Goal: Communication & Community: Answer question/provide support

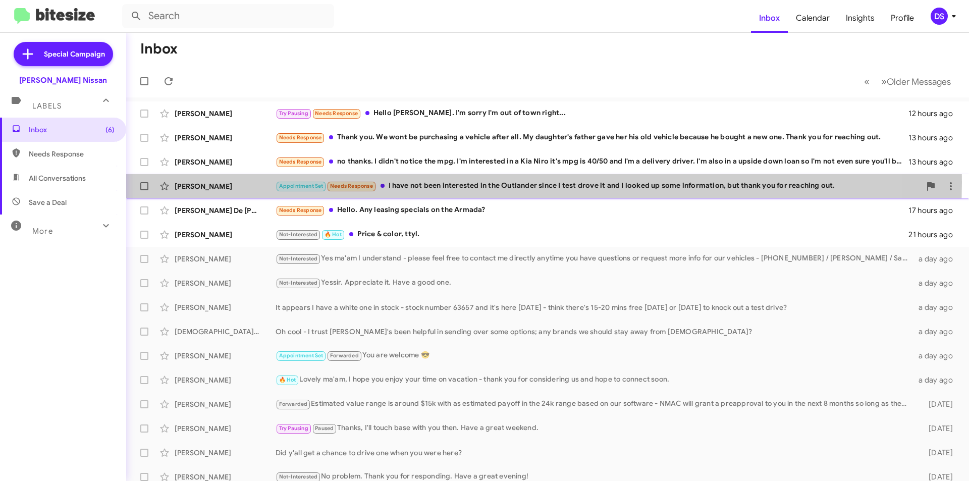
click at [483, 182] on div "Appointment Set Needs Response I have not been interested in the Outlander sinc…" at bounding box center [598, 186] width 645 height 12
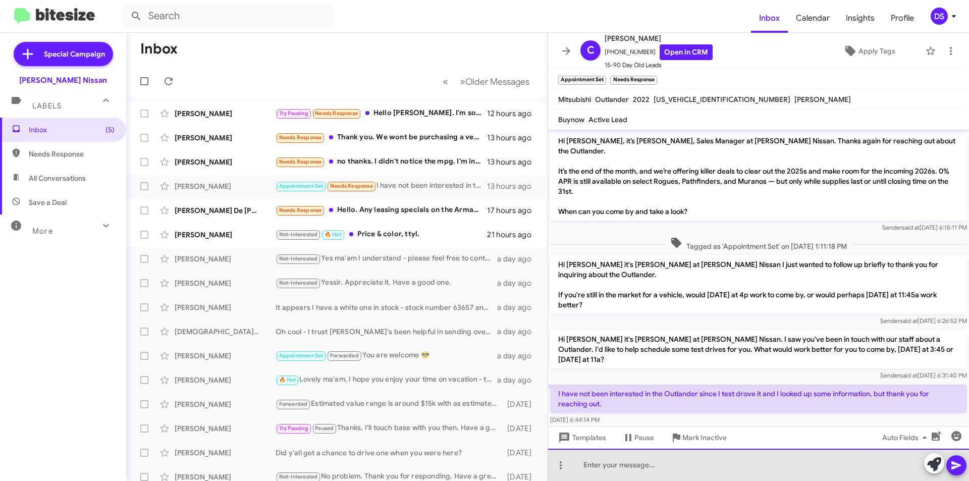
click at [596, 463] on div at bounding box center [758, 465] width 421 height 32
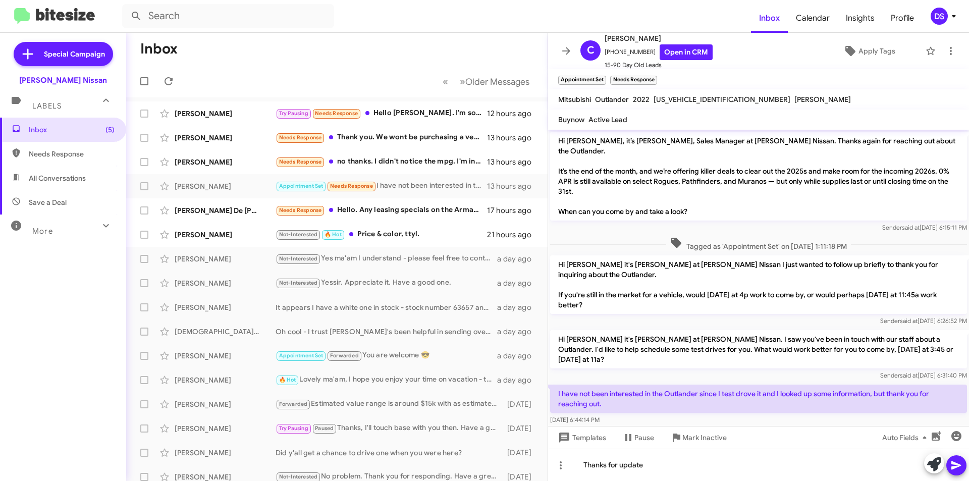
click at [960, 459] on span at bounding box center [957, 465] width 12 height 20
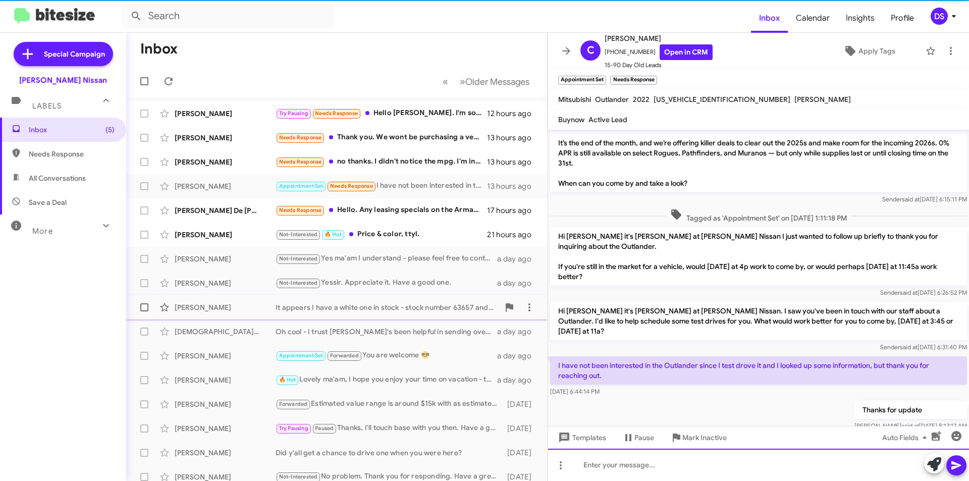
scroll to position [30, 0]
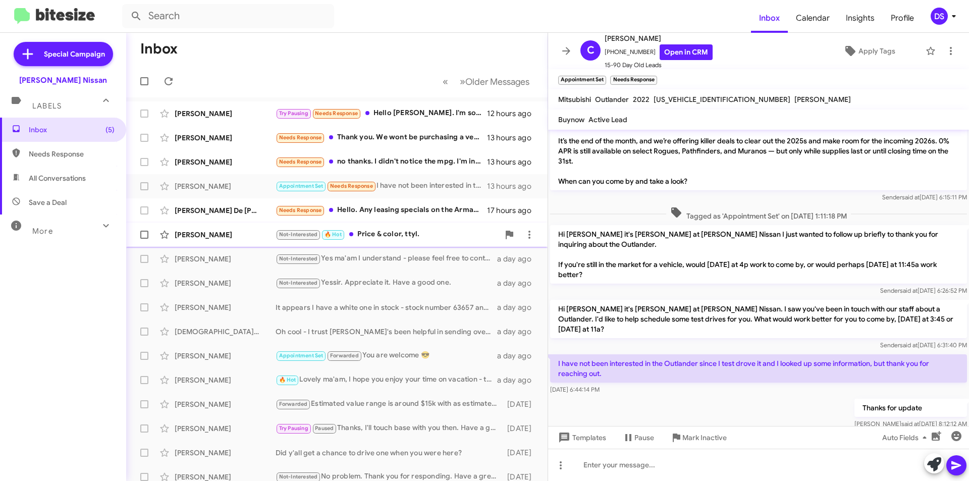
click at [229, 232] on div "[PERSON_NAME]" at bounding box center [225, 235] width 101 height 10
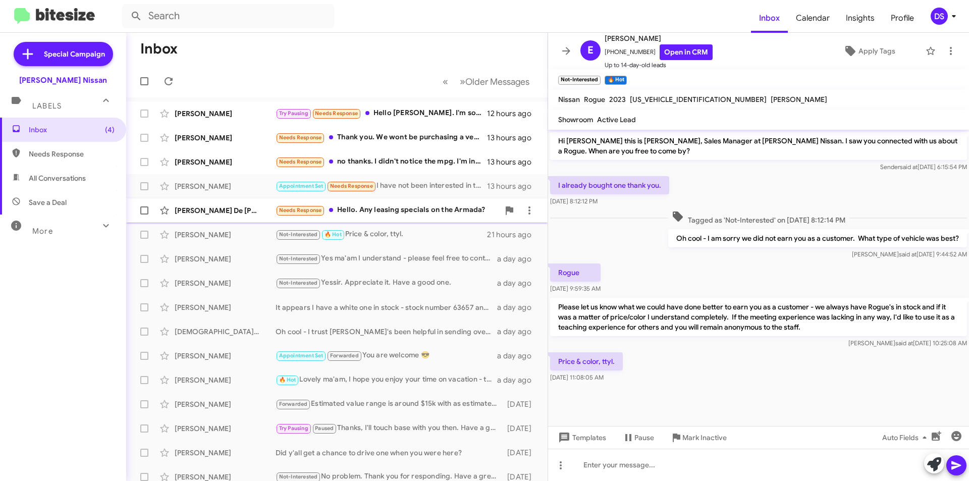
click at [221, 210] on div "[PERSON_NAME] De [PERSON_NAME]" at bounding box center [225, 210] width 101 height 10
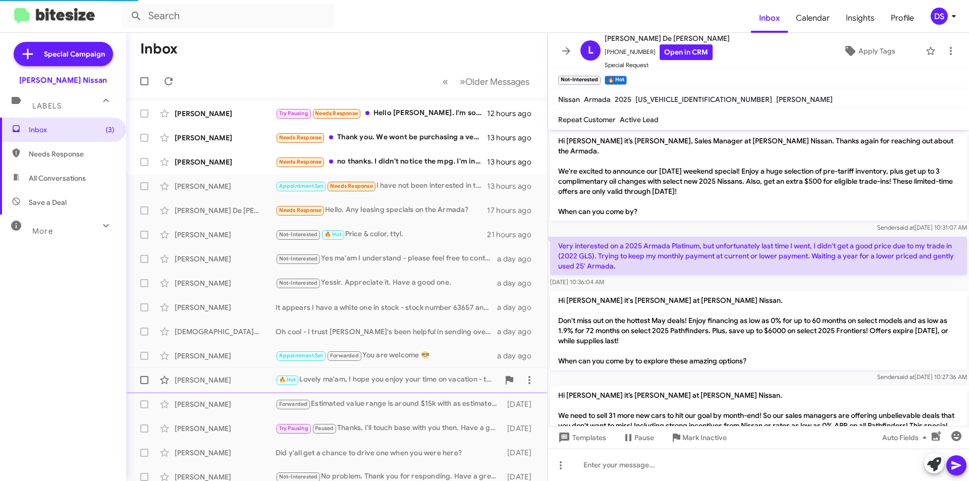
scroll to position [164, 0]
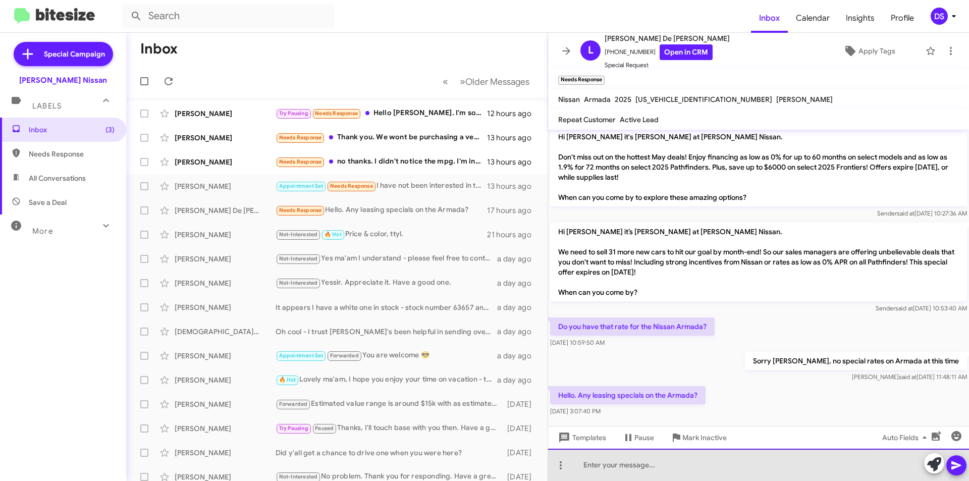
click at [600, 467] on div at bounding box center [758, 465] width 421 height 32
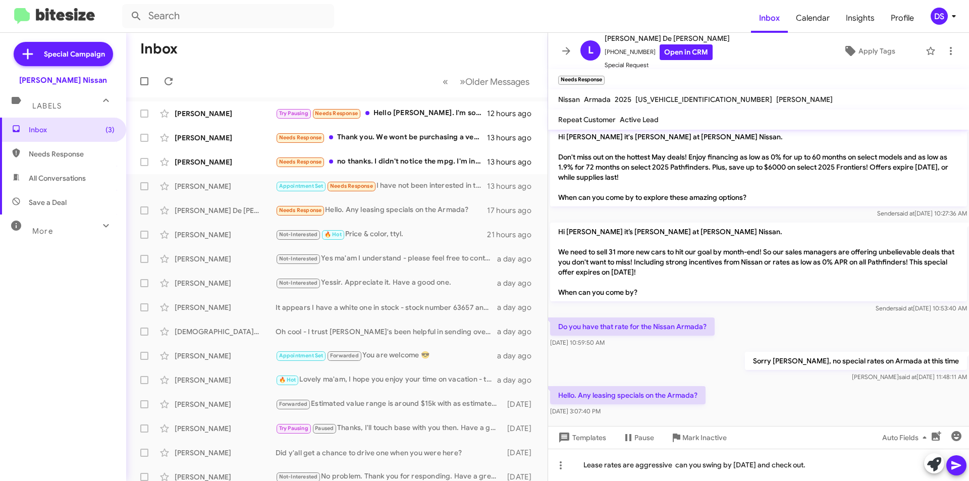
click at [956, 459] on span at bounding box center [957, 465] width 12 height 20
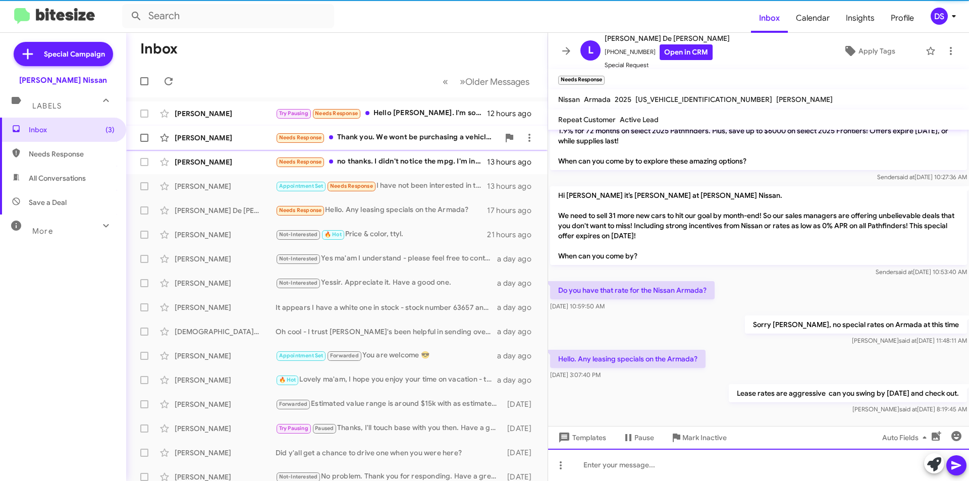
scroll to position [200, 0]
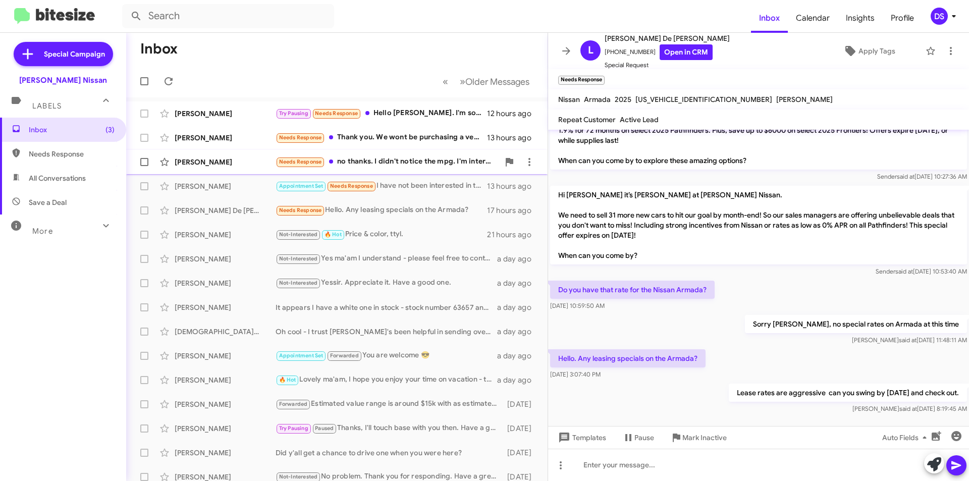
click at [203, 154] on div "[PERSON_NAME] Needs Response no thanks. I didn't notice the mpg. I'm interested…" at bounding box center [336, 162] width 405 height 20
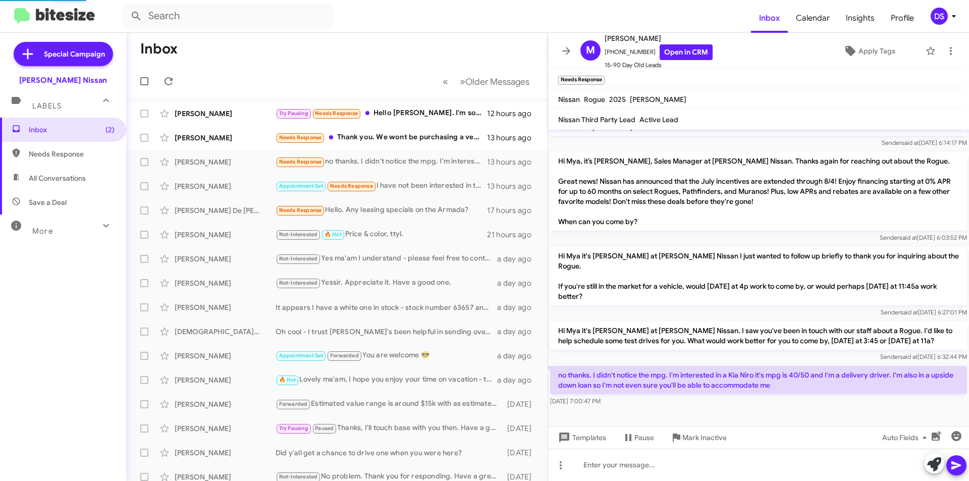
scroll to position [153, 0]
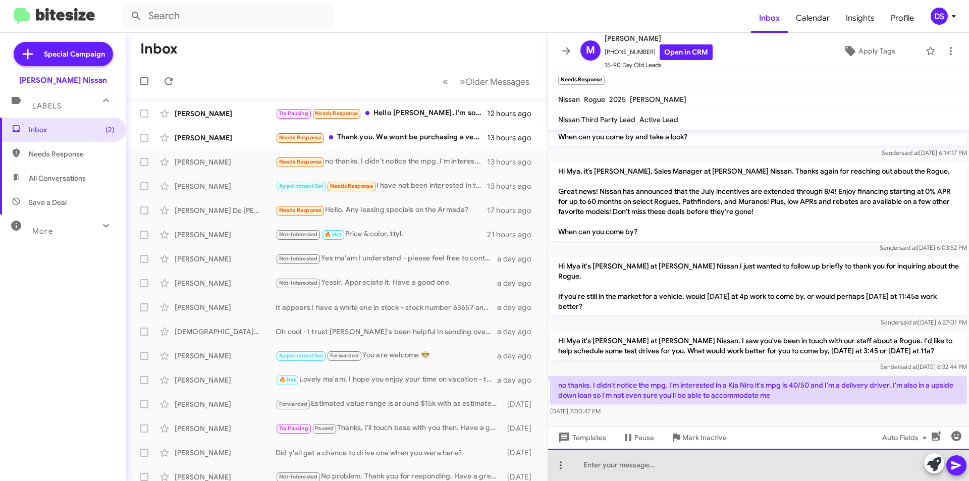
click at [601, 464] on div at bounding box center [758, 465] width 421 height 32
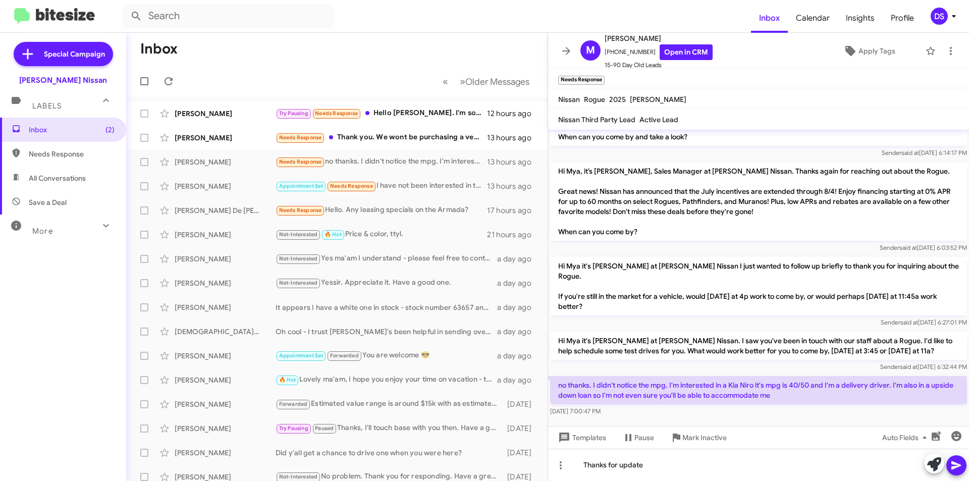
click at [954, 468] on icon at bounding box center [957, 465] width 10 height 9
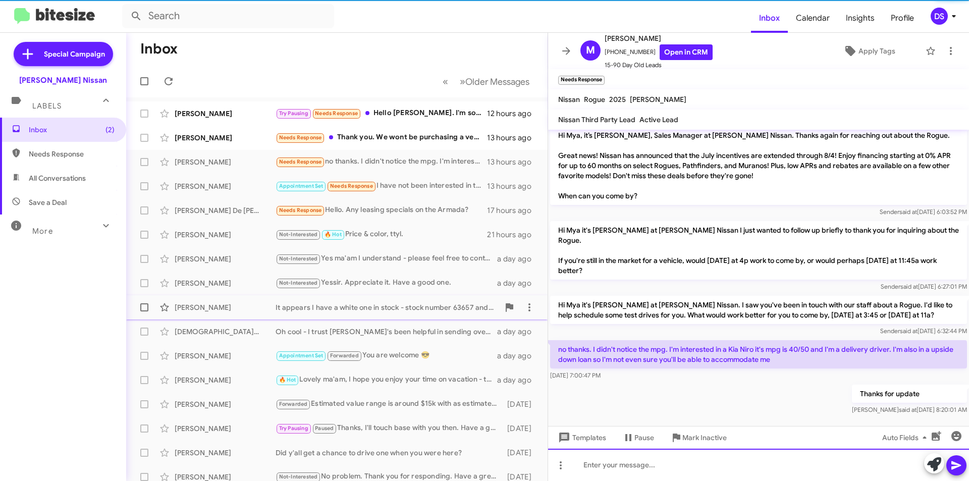
scroll to position [190, 0]
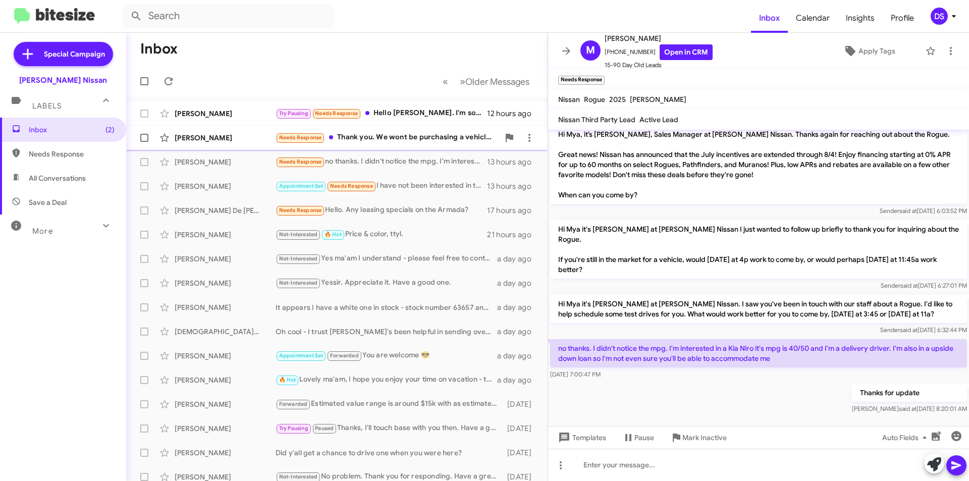
click at [256, 136] on div "[PERSON_NAME]" at bounding box center [225, 138] width 101 height 10
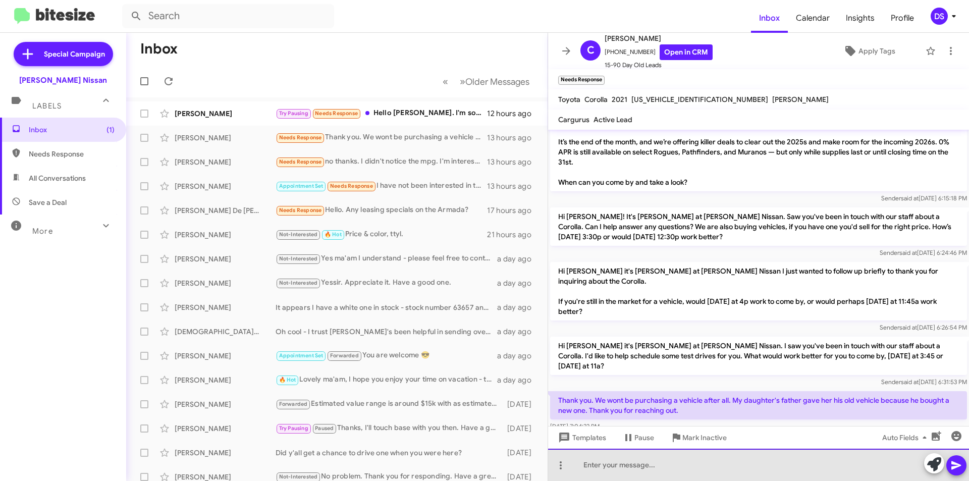
click at [602, 466] on div at bounding box center [758, 465] width 421 height 32
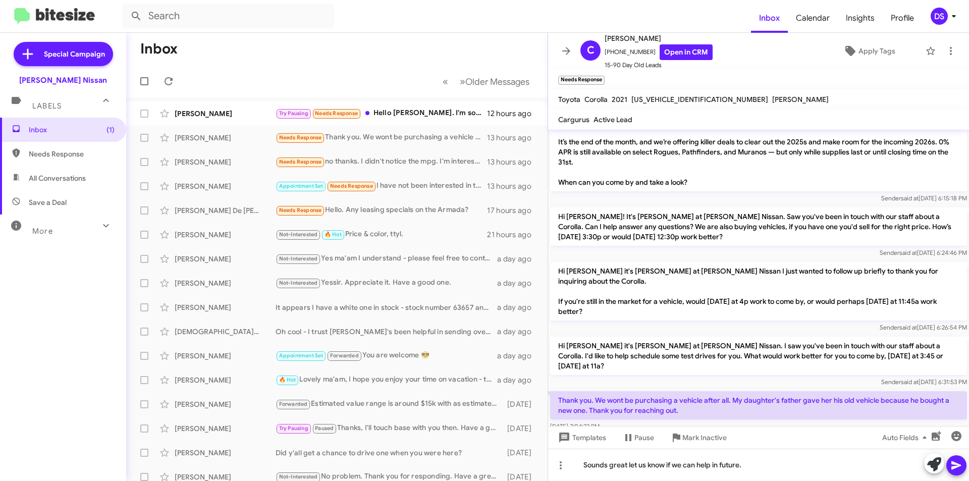
click at [956, 463] on icon at bounding box center [957, 465] width 10 height 9
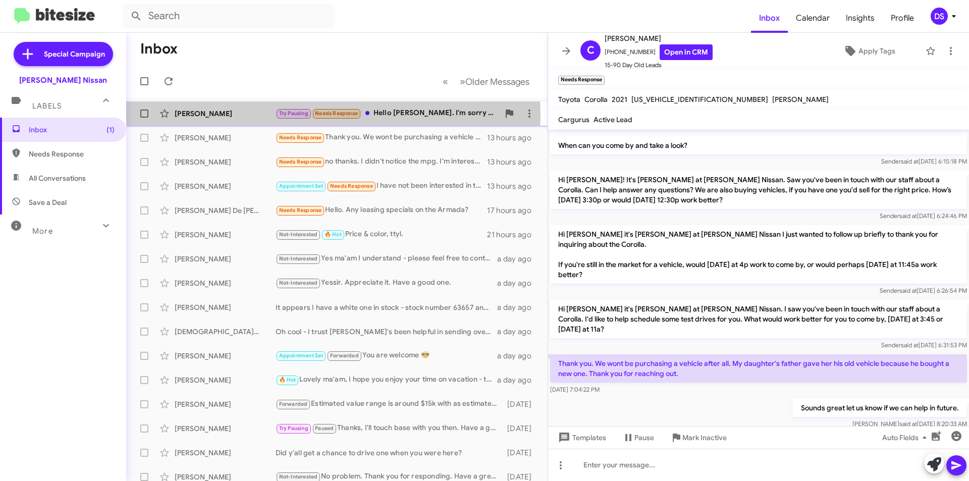
click at [255, 116] on div "[PERSON_NAME]" at bounding box center [225, 114] width 101 height 10
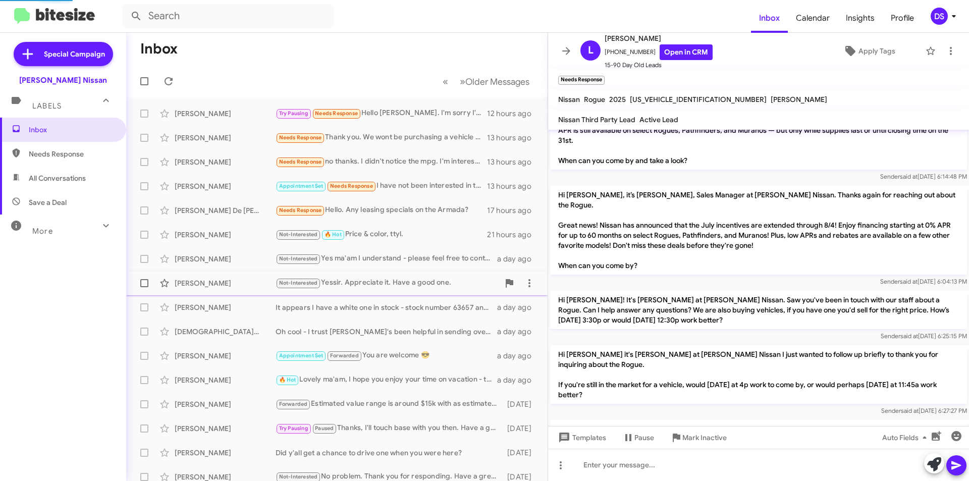
scroll to position [132, 0]
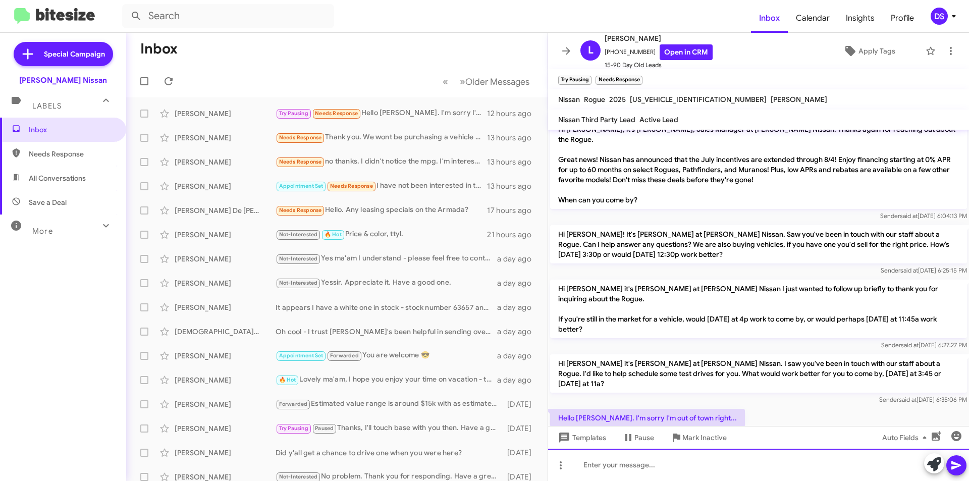
click at [611, 469] on div at bounding box center [758, 465] width 421 height 32
click at [951, 466] on icon at bounding box center [957, 465] width 12 height 12
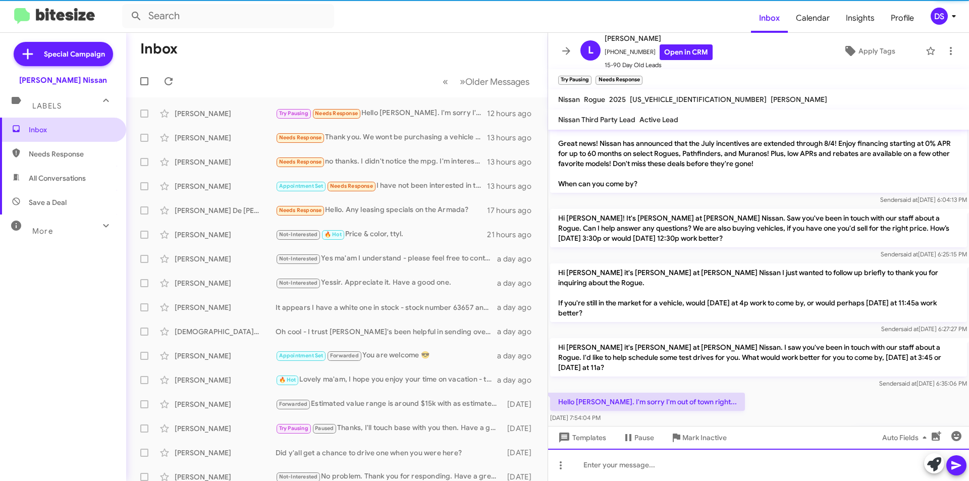
scroll to position [597, 0]
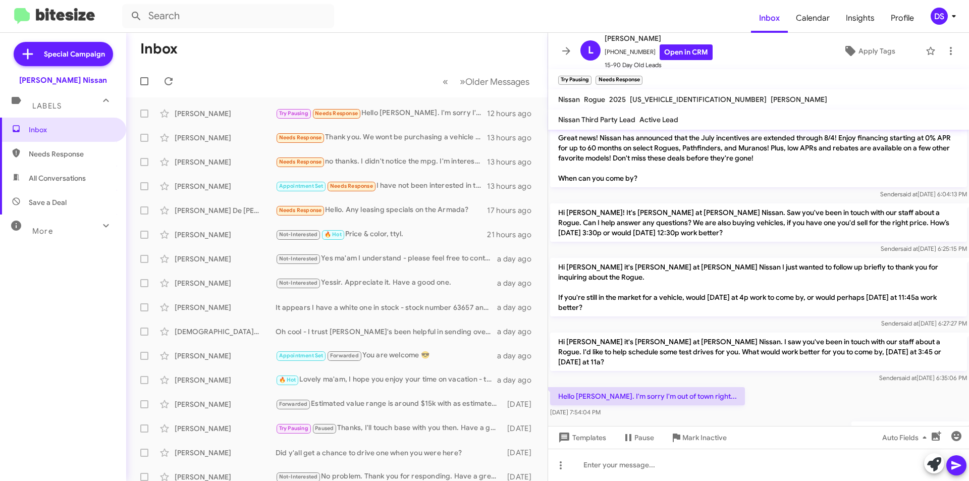
click at [86, 173] on span "All Conversations" at bounding box center [63, 178] width 126 height 24
type input "in:all-conversations"
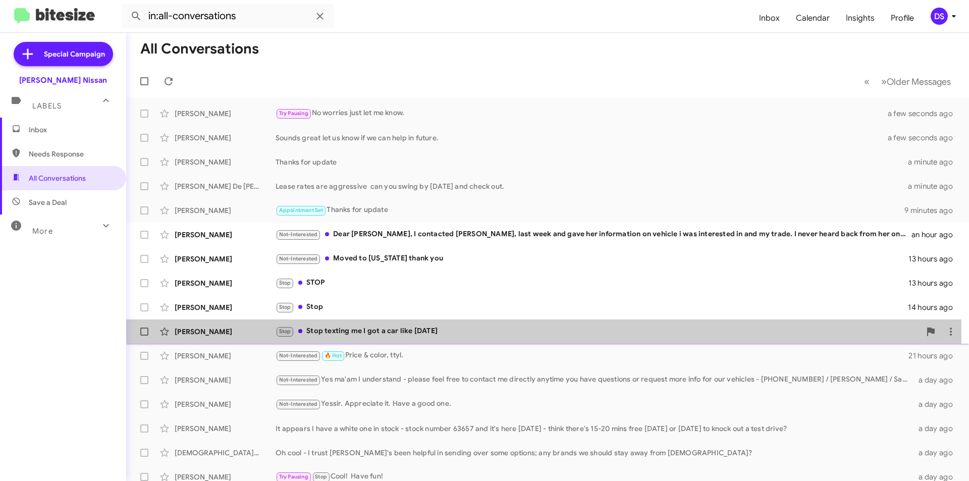
click at [238, 335] on div "[PERSON_NAME]" at bounding box center [225, 332] width 101 height 10
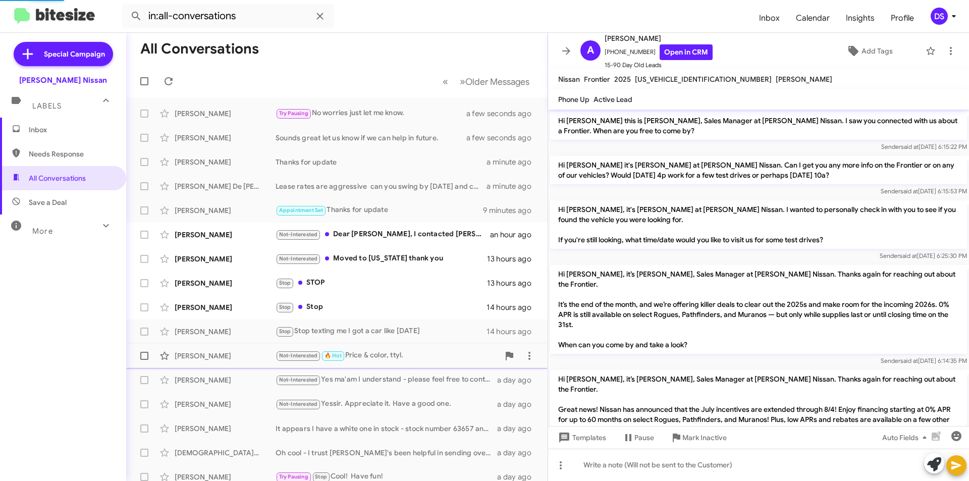
scroll to position [257, 0]
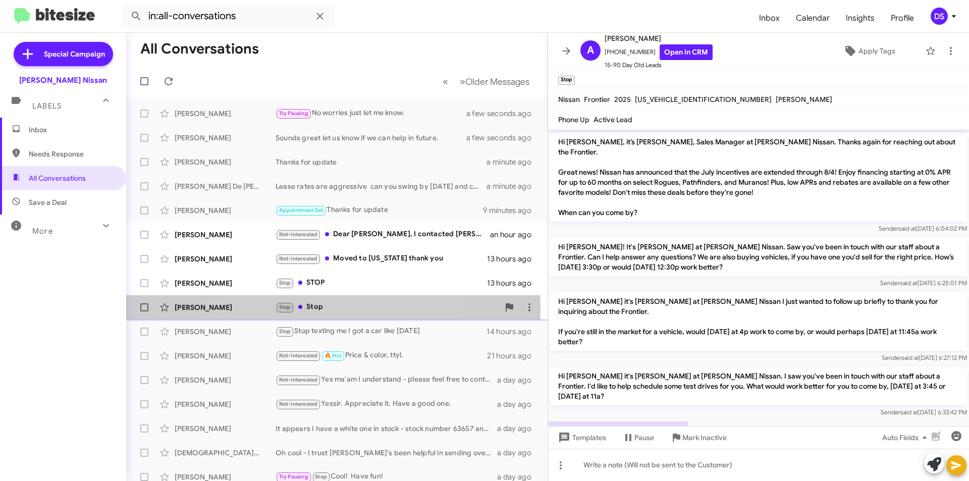
click at [309, 308] on div "Stop Stop" at bounding box center [388, 307] width 224 height 12
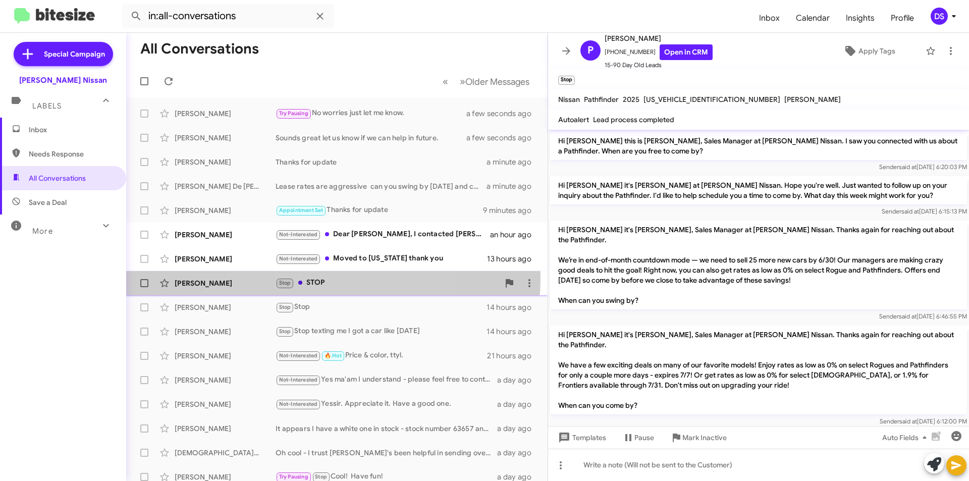
click at [306, 278] on div "Stop STOP" at bounding box center [388, 283] width 224 height 12
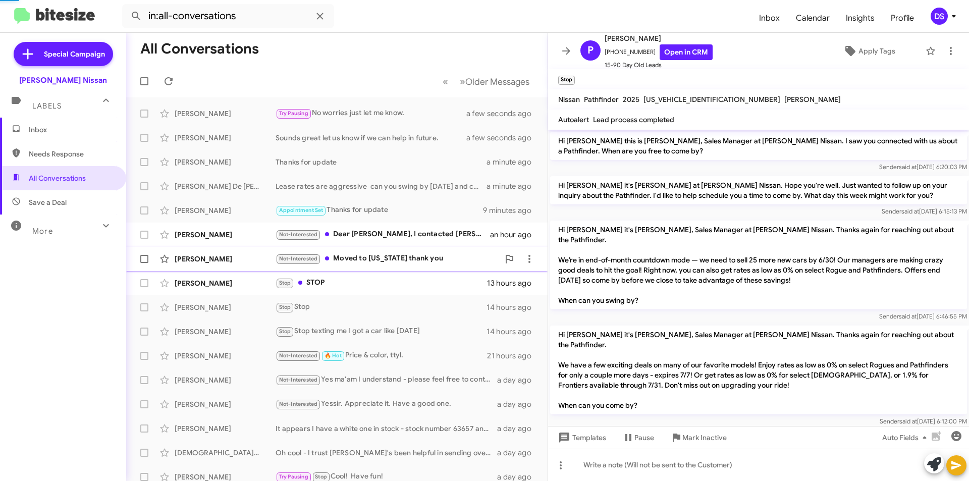
scroll to position [644, 0]
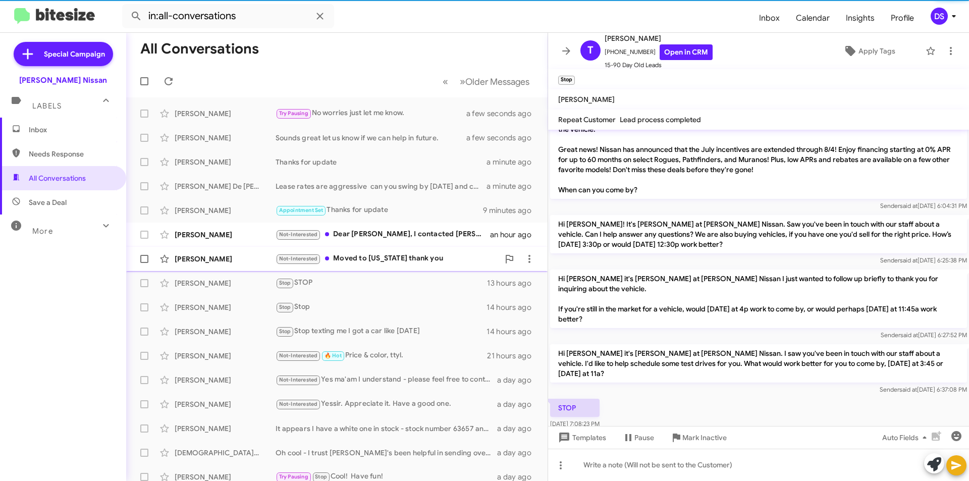
click at [335, 259] on div "Not-Interested Moved to [US_STATE] thank you" at bounding box center [388, 259] width 224 height 12
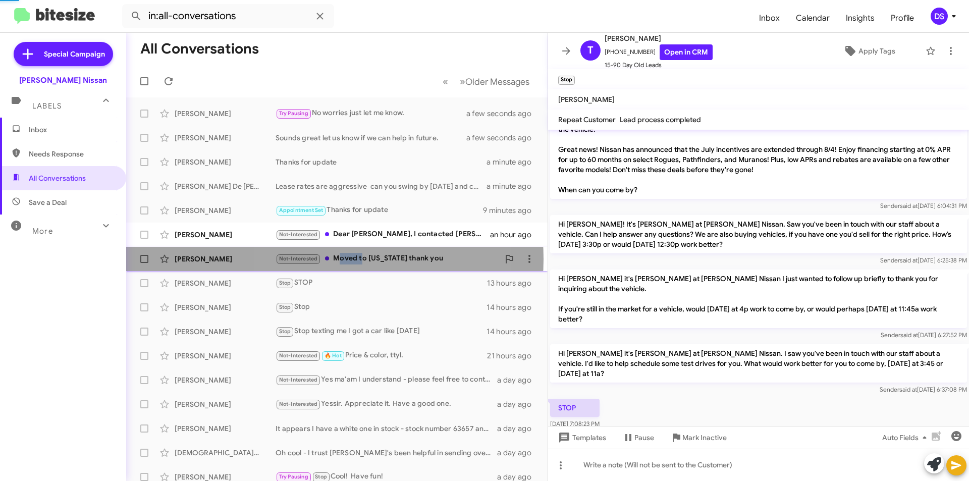
scroll to position [346, 0]
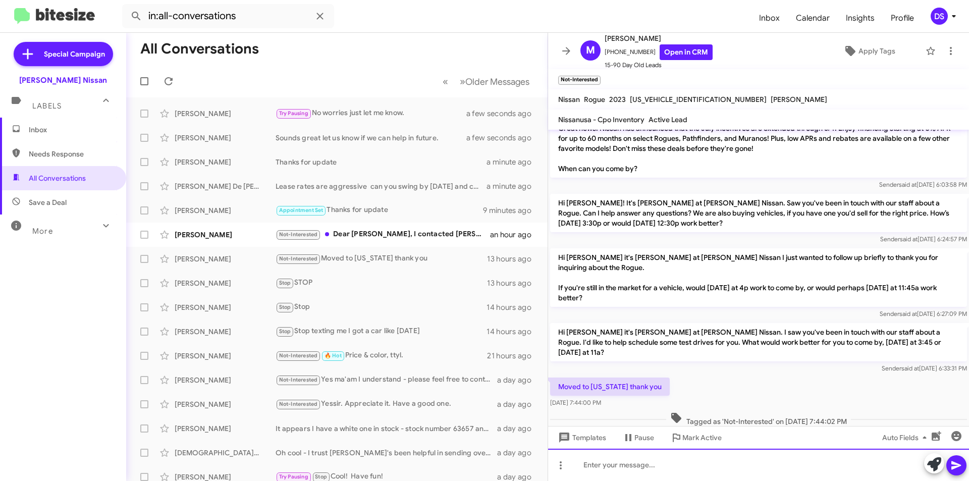
click at [587, 459] on div at bounding box center [758, 465] width 421 height 32
click at [959, 460] on icon at bounding box center [957, 465] width 12 height 12
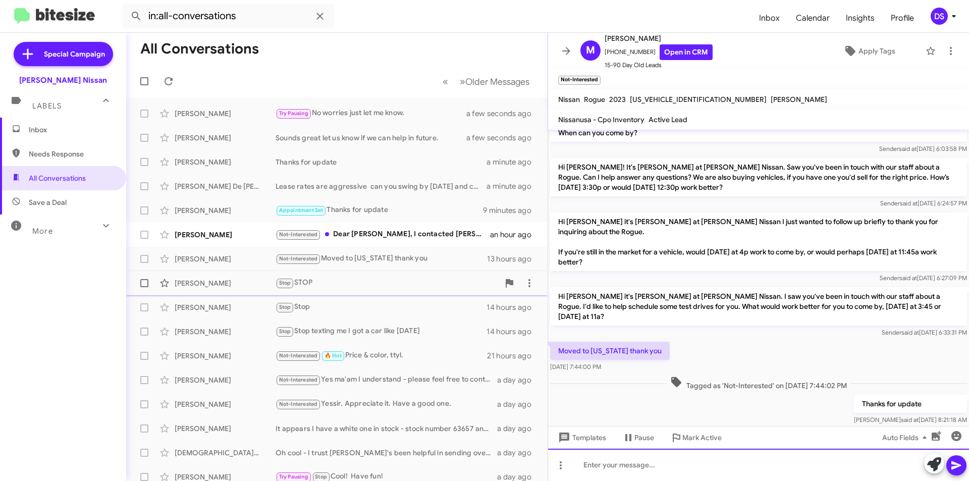
scroll to position [383, 0]
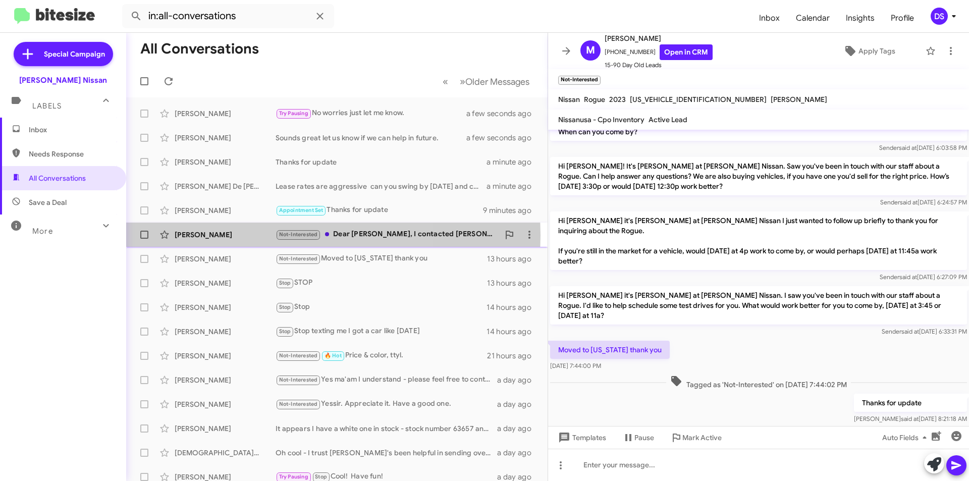
click at [230, 235] on div "[PERSON_NAME]" at bounding box center [225, 235] width 101 height 10
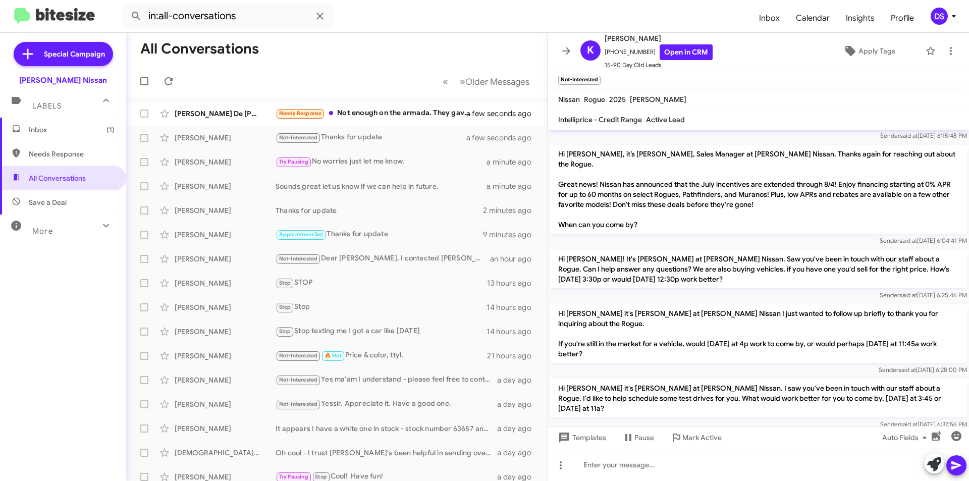
scroll to position [907, 0]
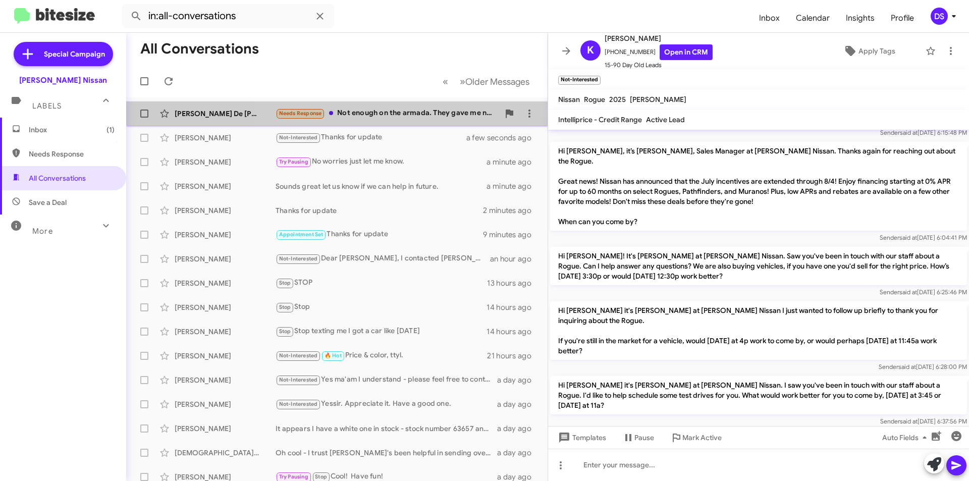
click at [422, 110] on div "Needs Response Not enough on the armada. They gave me numbers already. Thank you" at bounding box center [388, 114] width 224 height 12
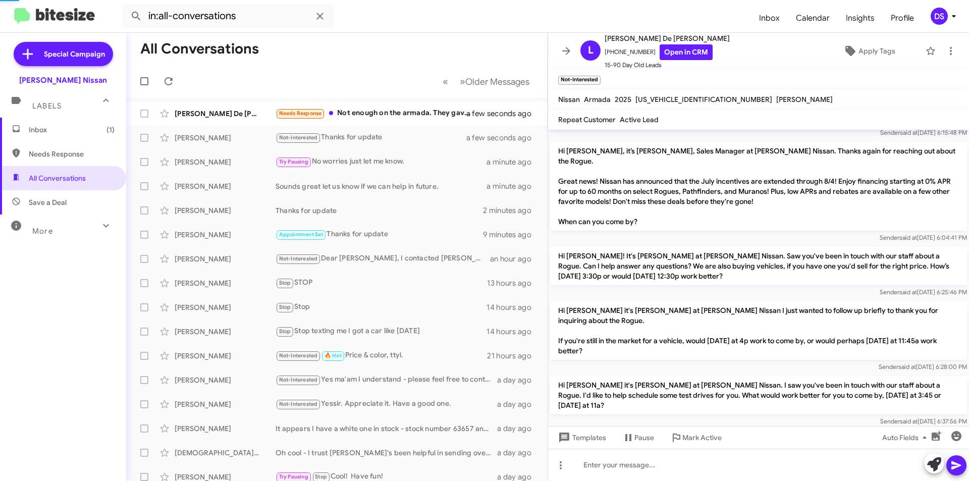
scroll to position [237, 0]
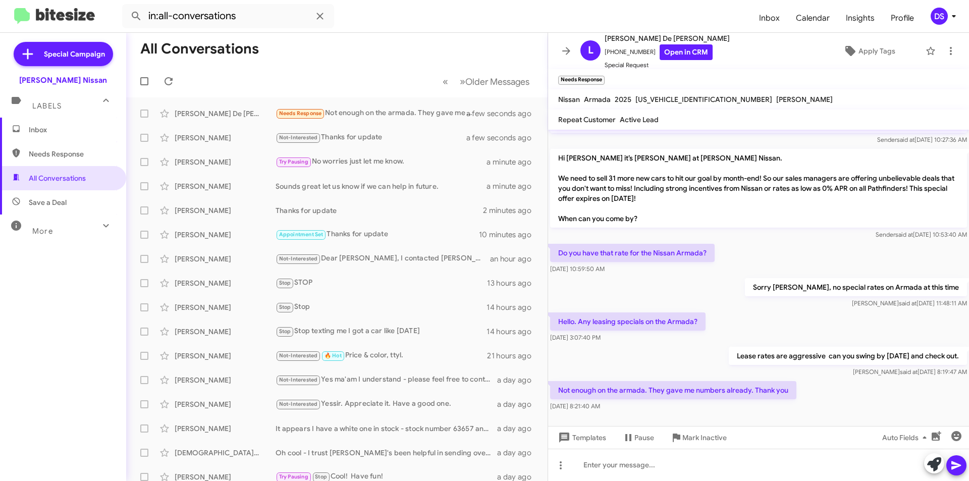
click at [60, 131] on span "Inbox" at bounding box center [72, 130] width 86 height 10
